Goal: Entertainment & Leisure: Browse casually

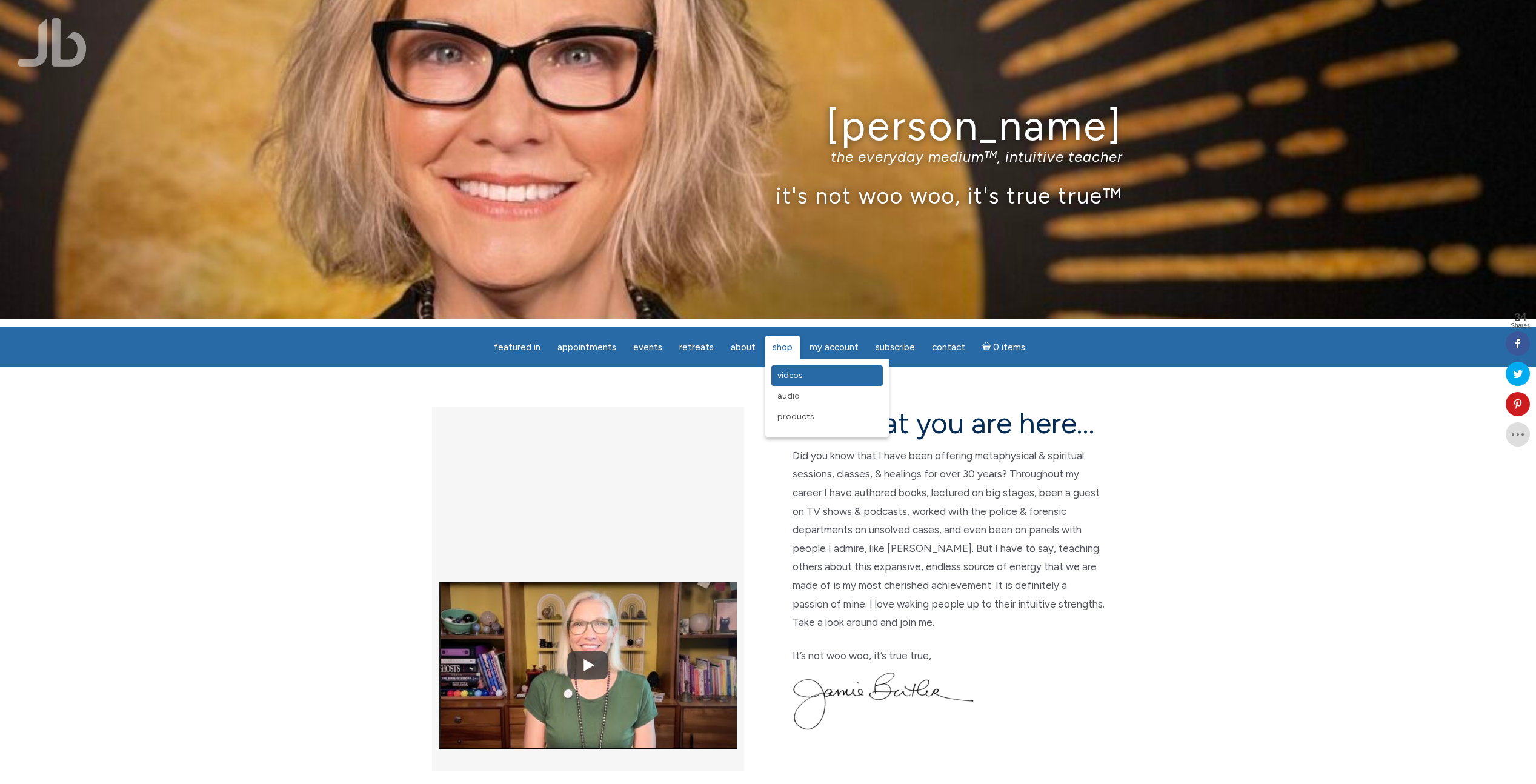
scroll to position [9, 0]
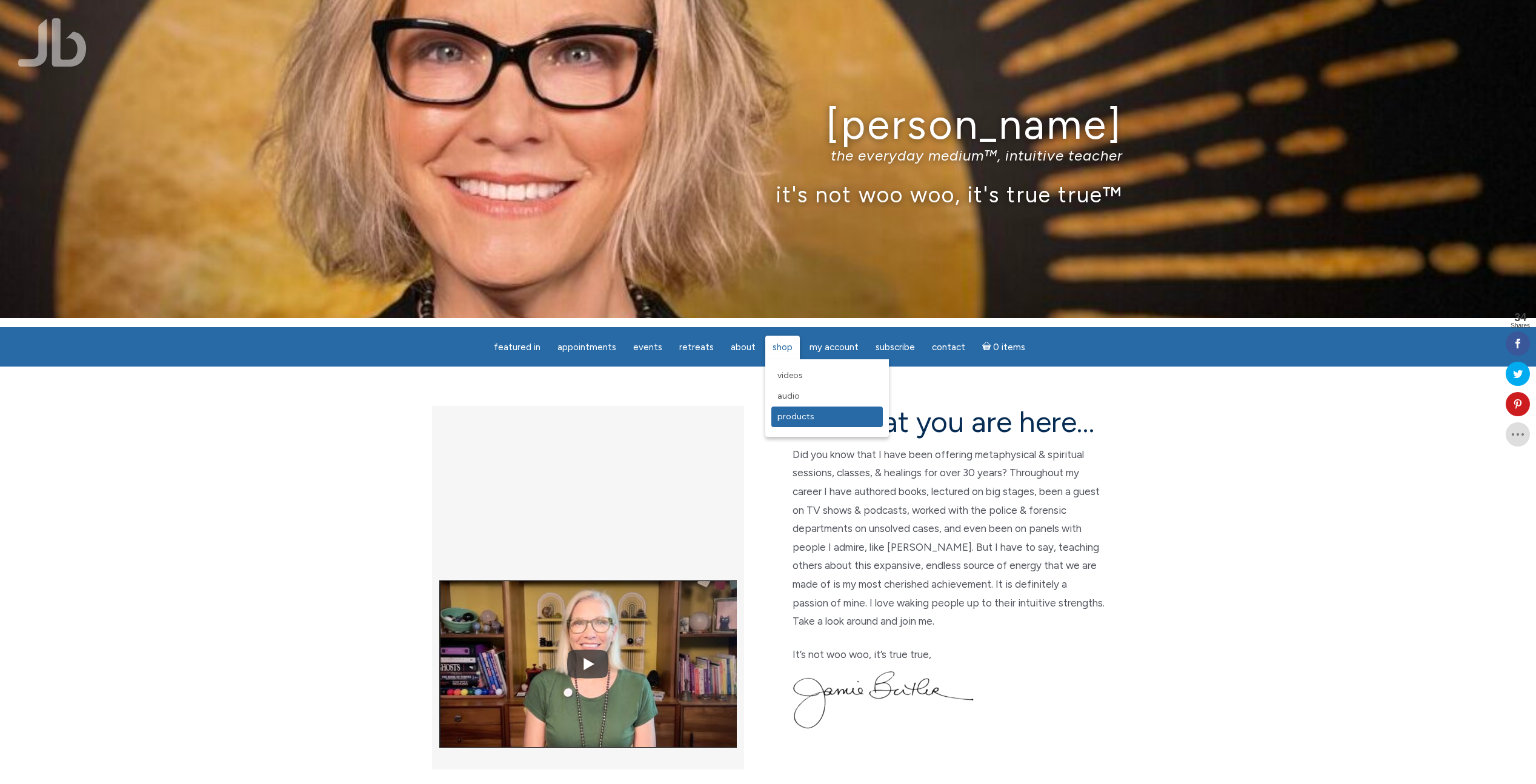
click at [786, 414] on span "Products" at bounding box center [796, 415] width 37 height 10
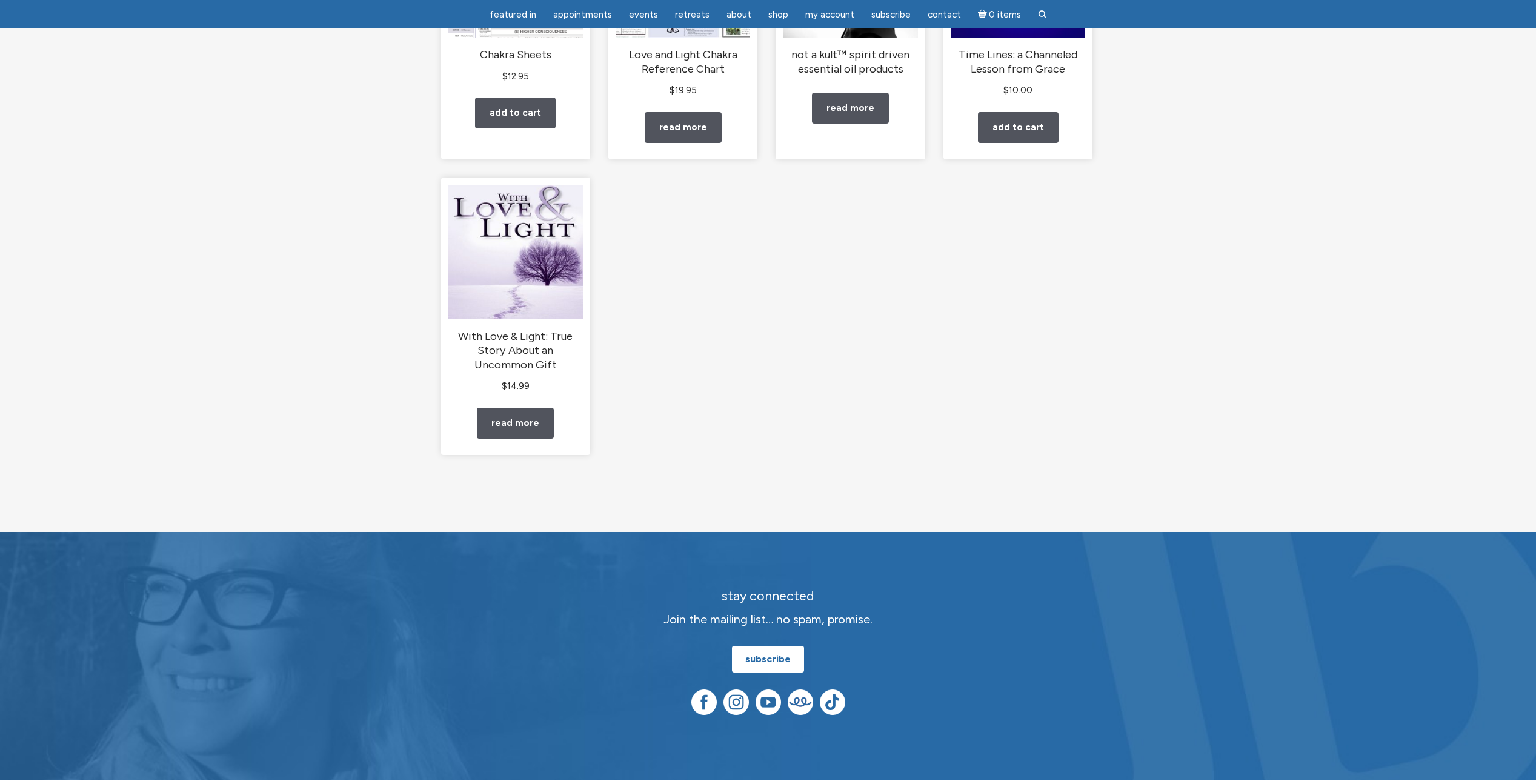
scroll to position [287, 0]
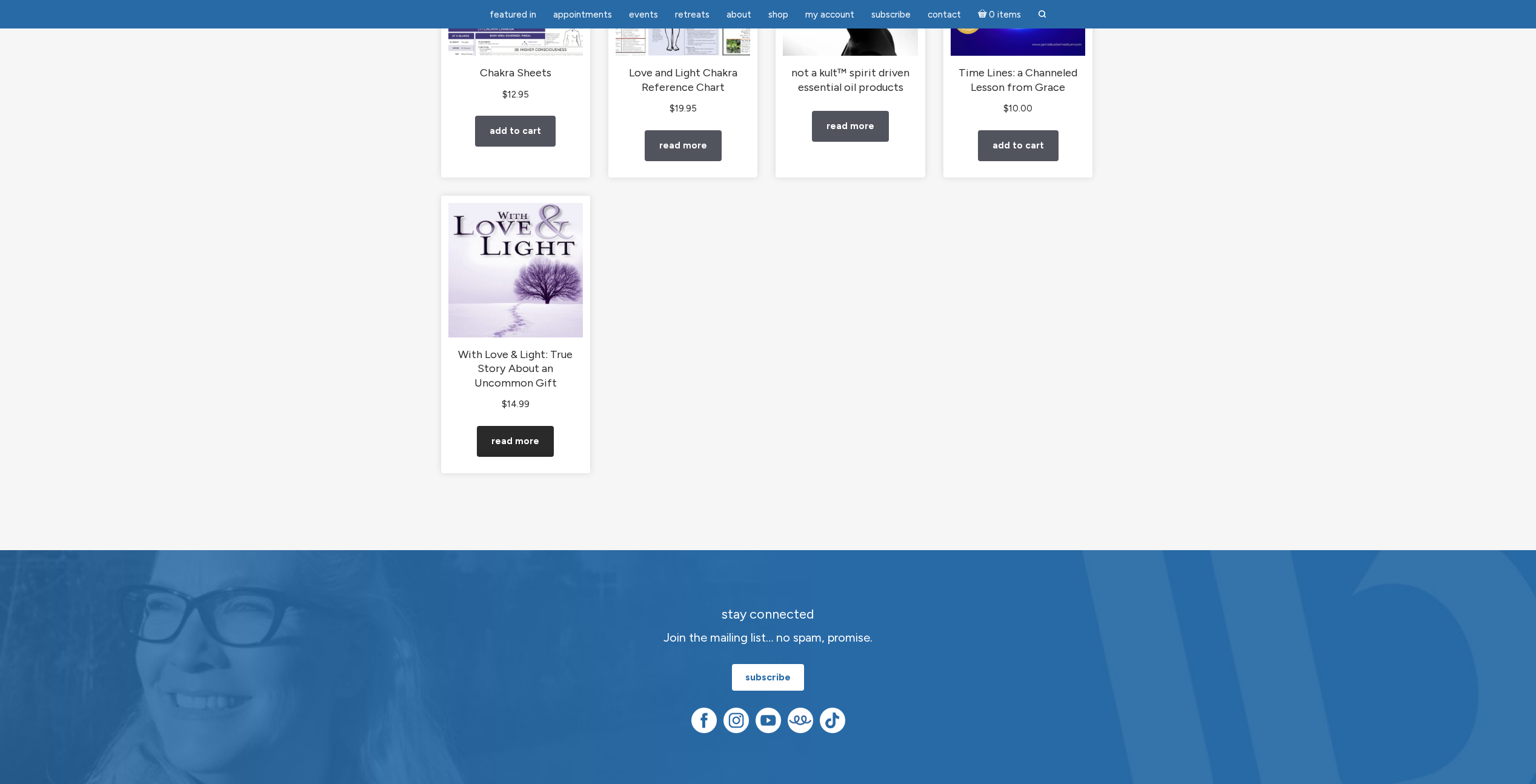
click at [520, 457] on link "Read more" at bounding box center [515, 442] width 77 height 31
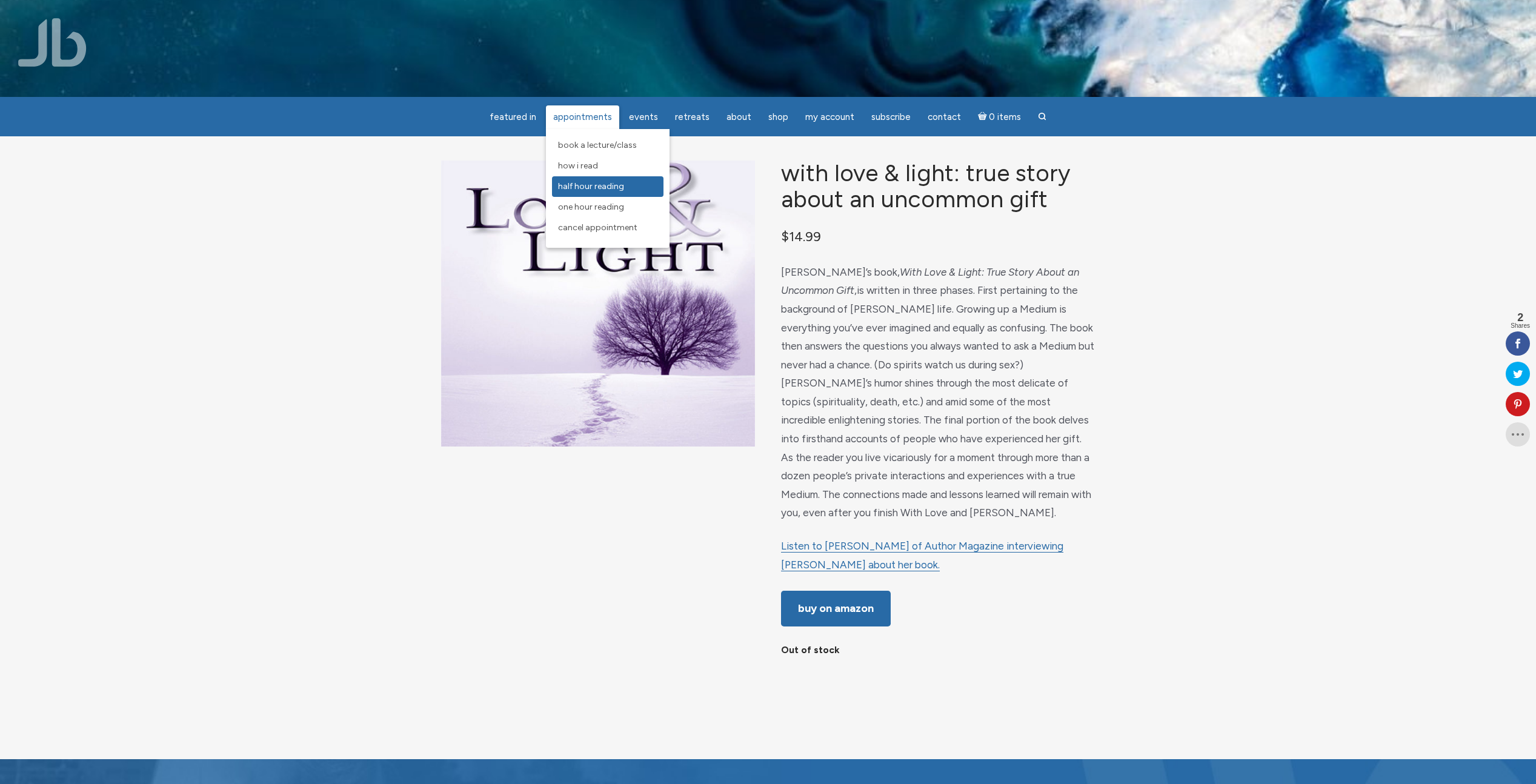
click at [641, 182] on link "Half Hour Reading" at bounding box center [607, 186] width 111 height 21
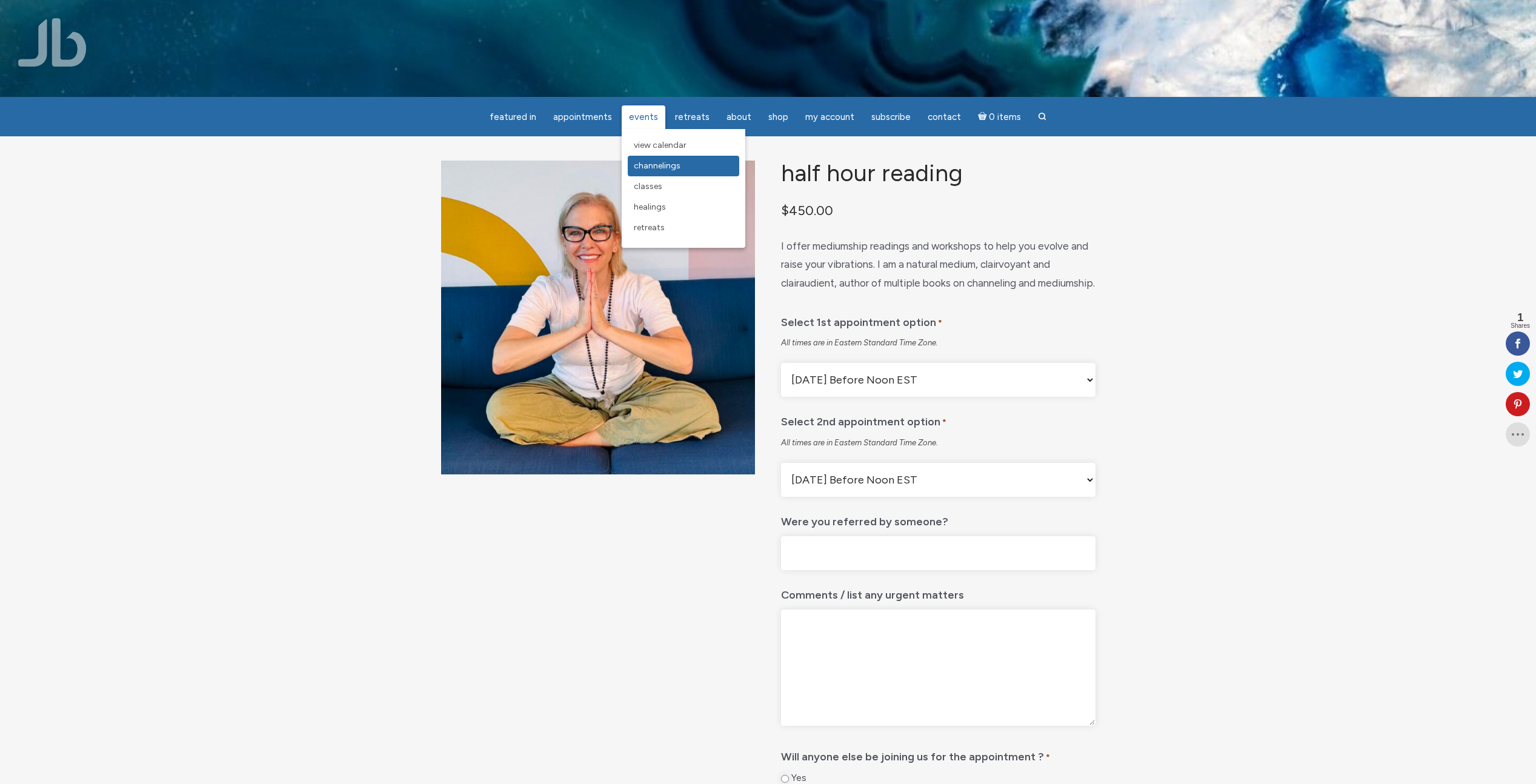
click at [664, 168] on span "Channelings" at bounding box center [658, 165] width 47 height 10
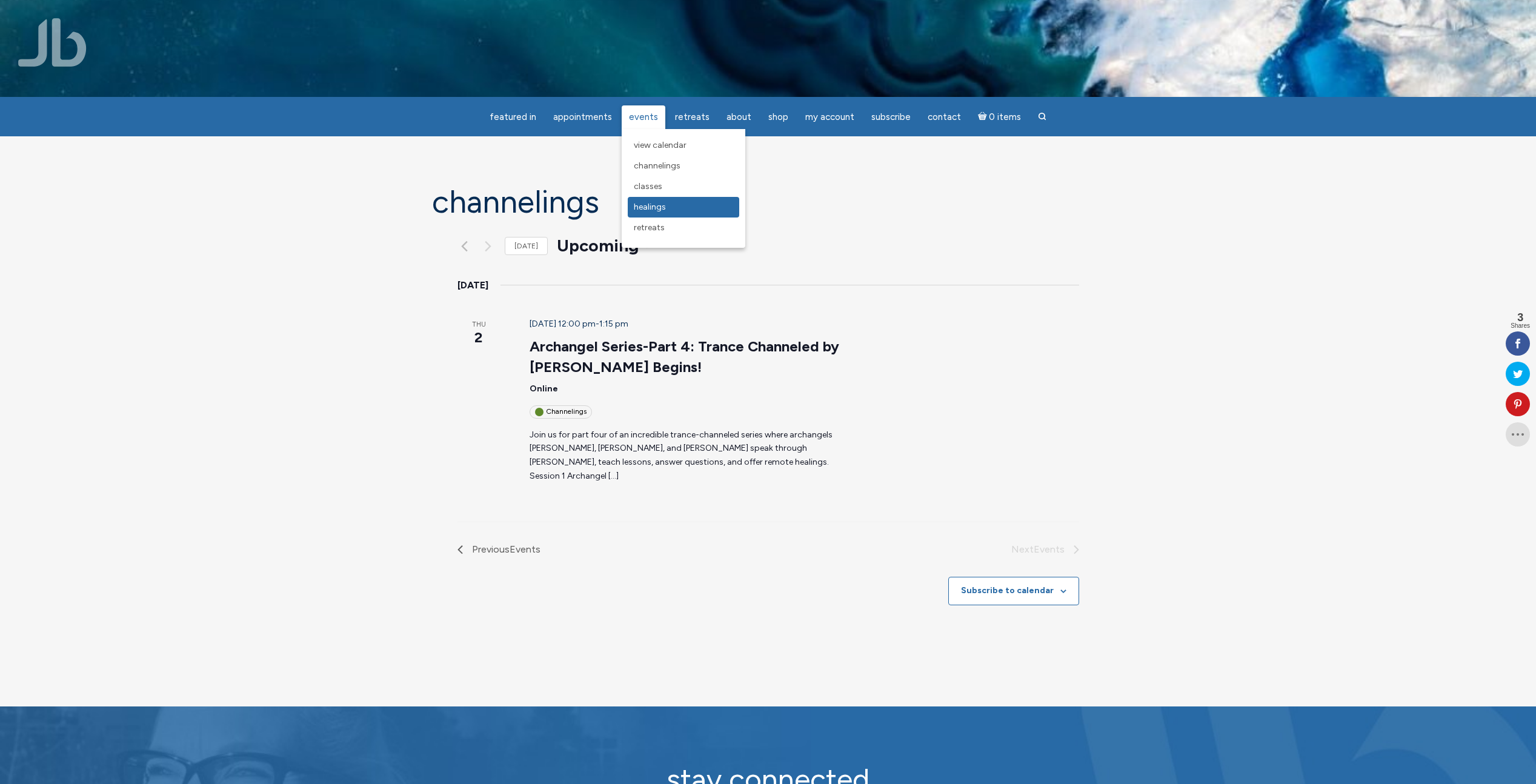
click at [664, 204] on span "Healings" at bounding box center [651, 206] width 33 height 10
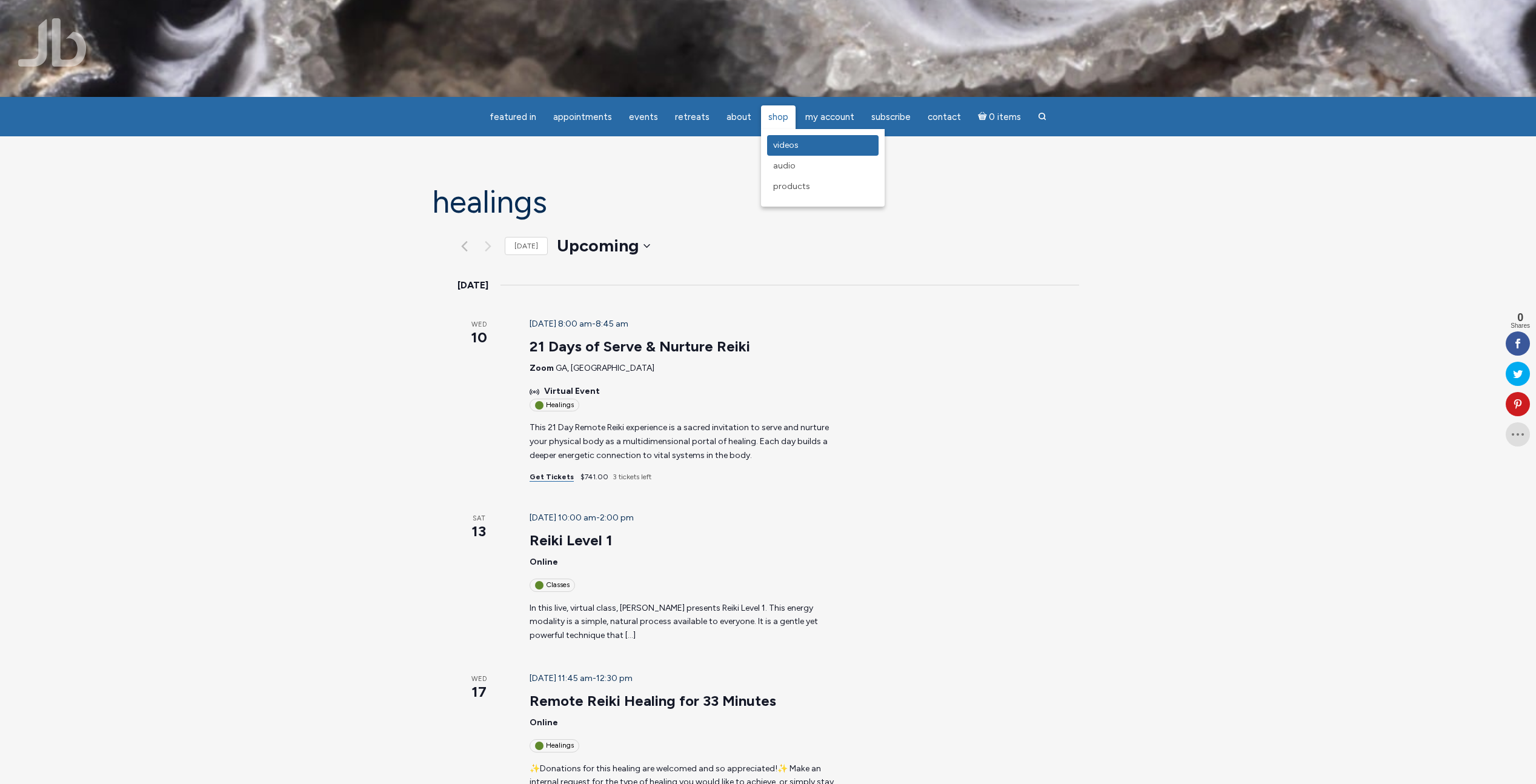
click at [785, 143] on span "Videos" at bounding box center [786, 145] width 25 height 10
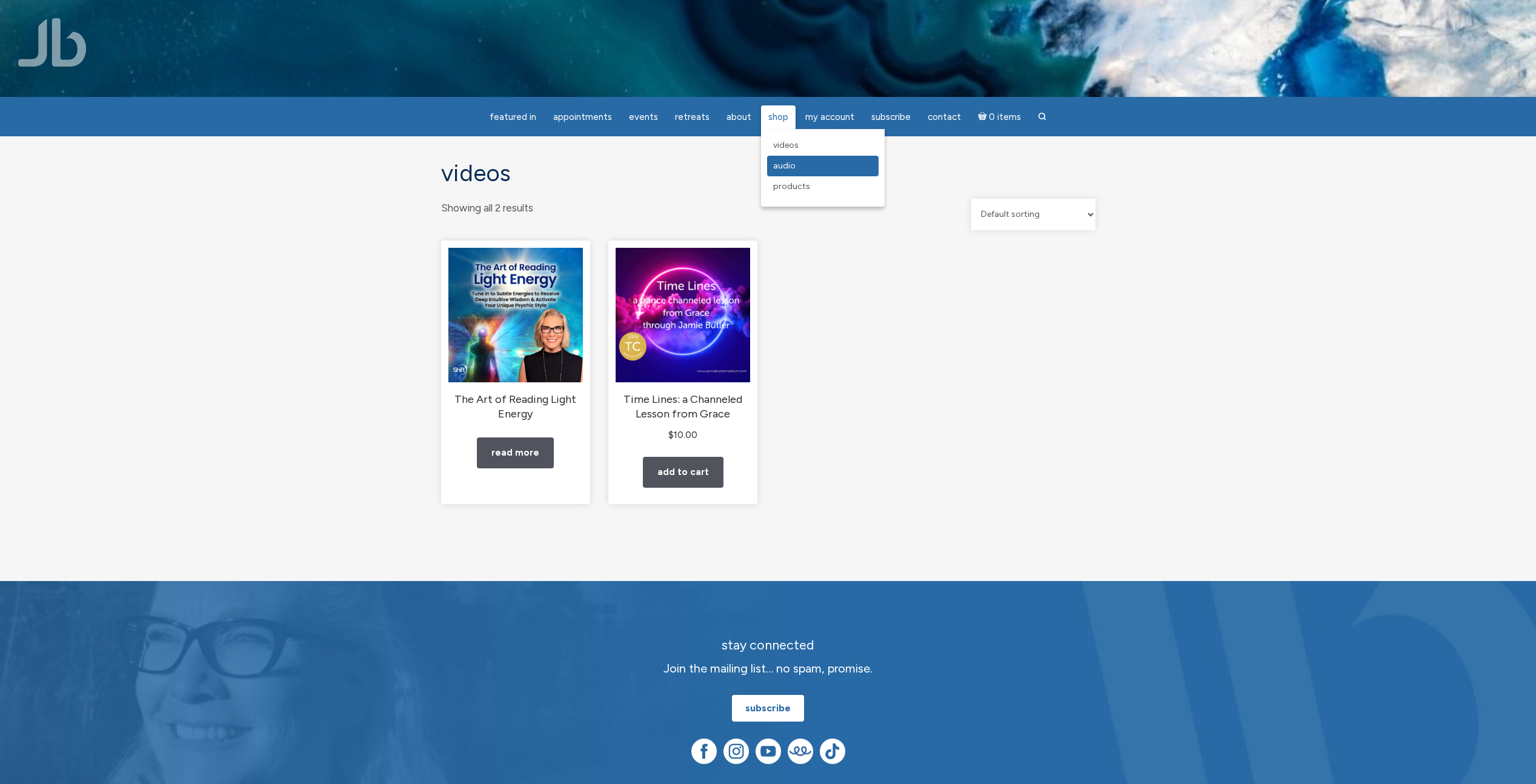
click at [789, 169] on span "Audio" at bounding box center [784, 165] width 23 height 10
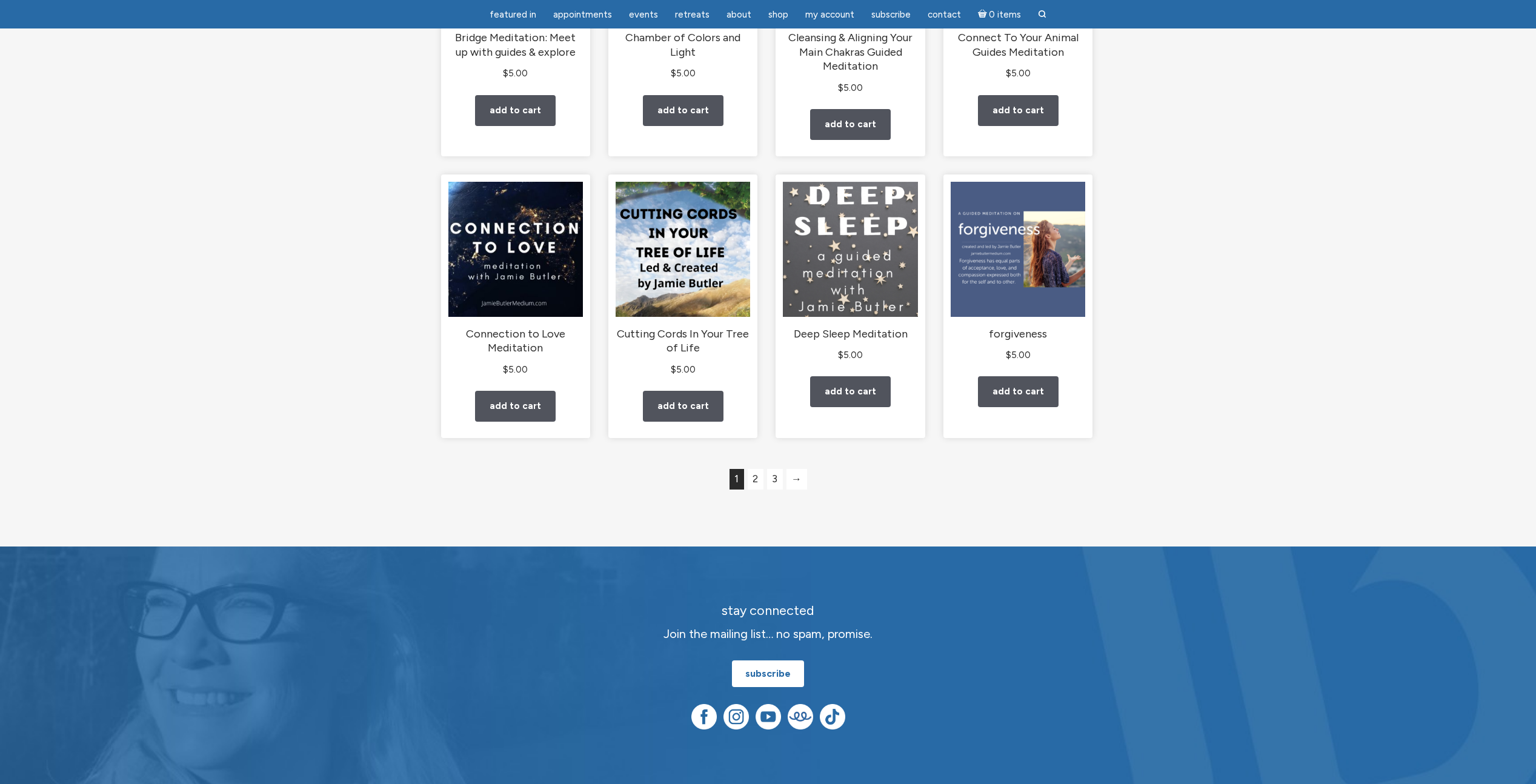
scroll to position [890, 0]
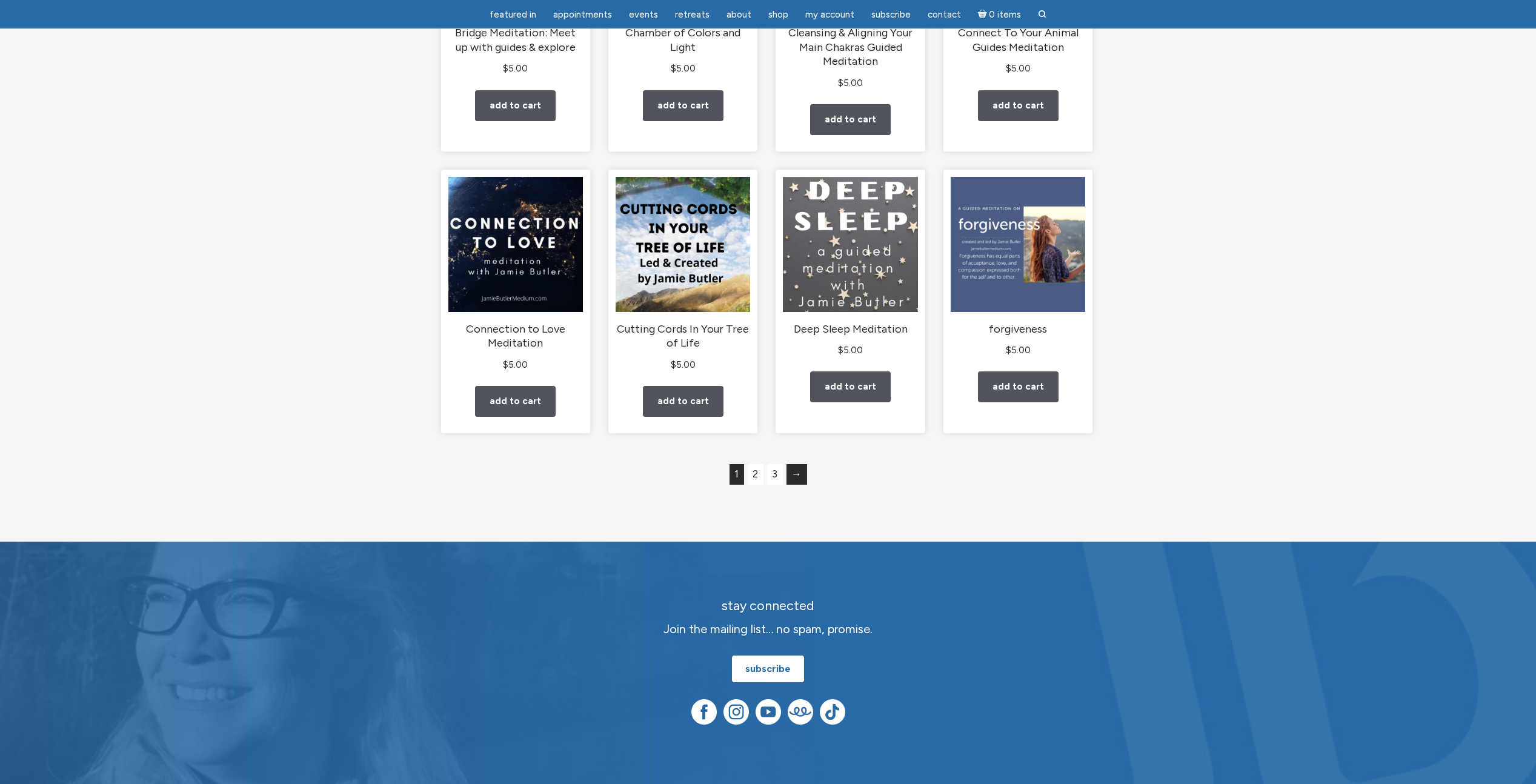
click at [789, 485] on link "→" at bounding box center [797, 474] width 21 height 21
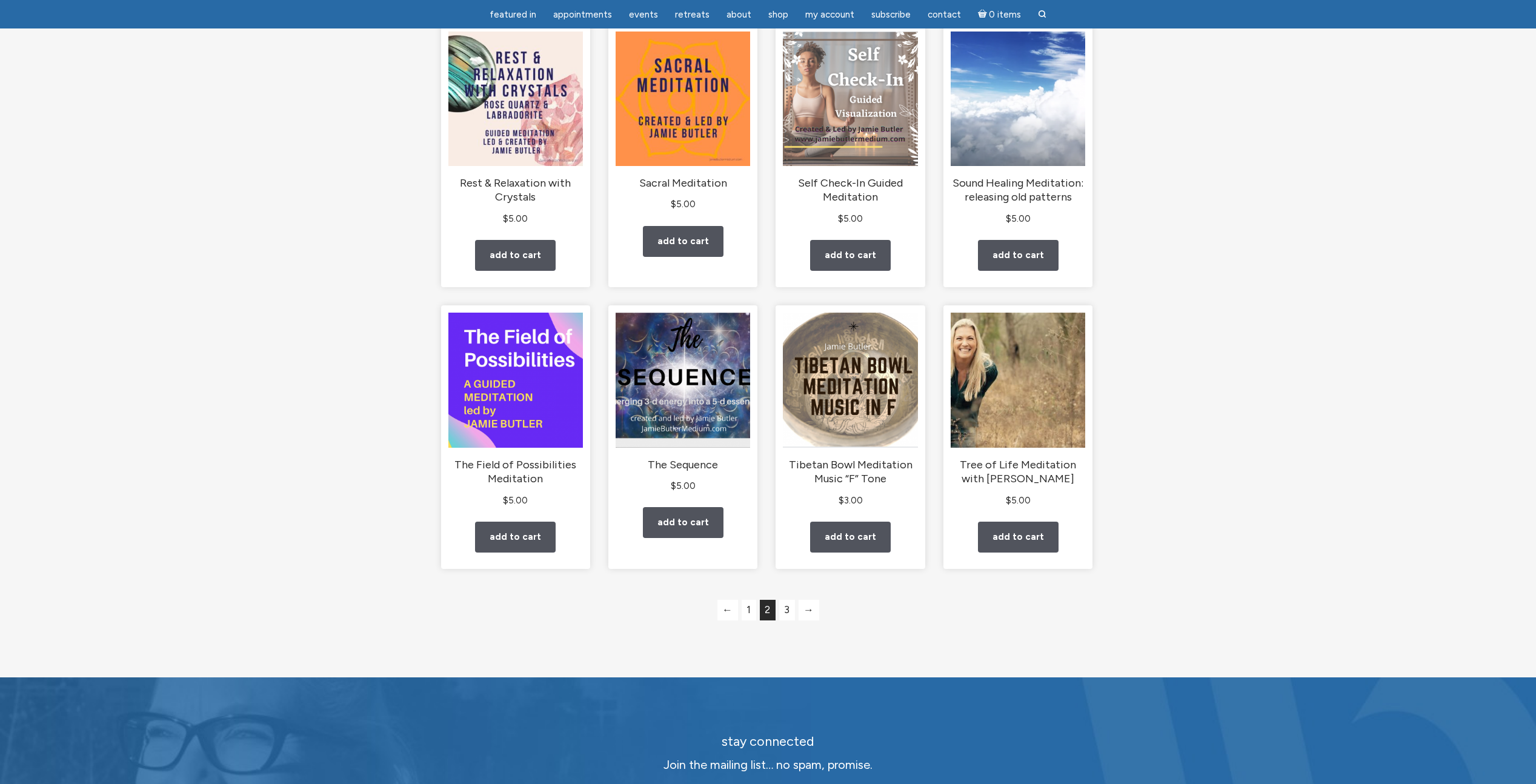
scroll to position [785, 0]
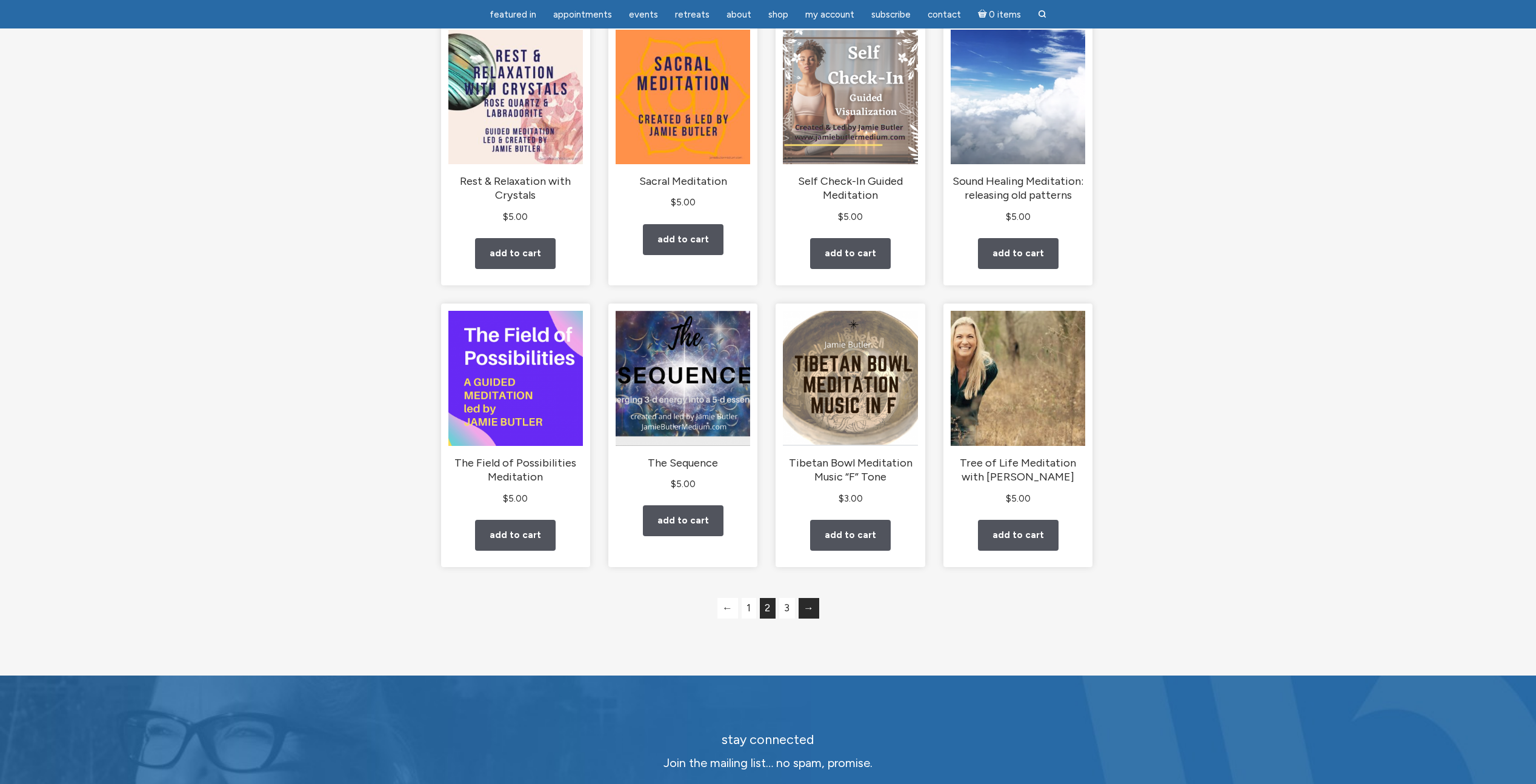
click at [806, 619] on link "→" at bounding box center [809, 608] width 21 height 21
